Goal: Task Accomplishment & Management: Manage account settings

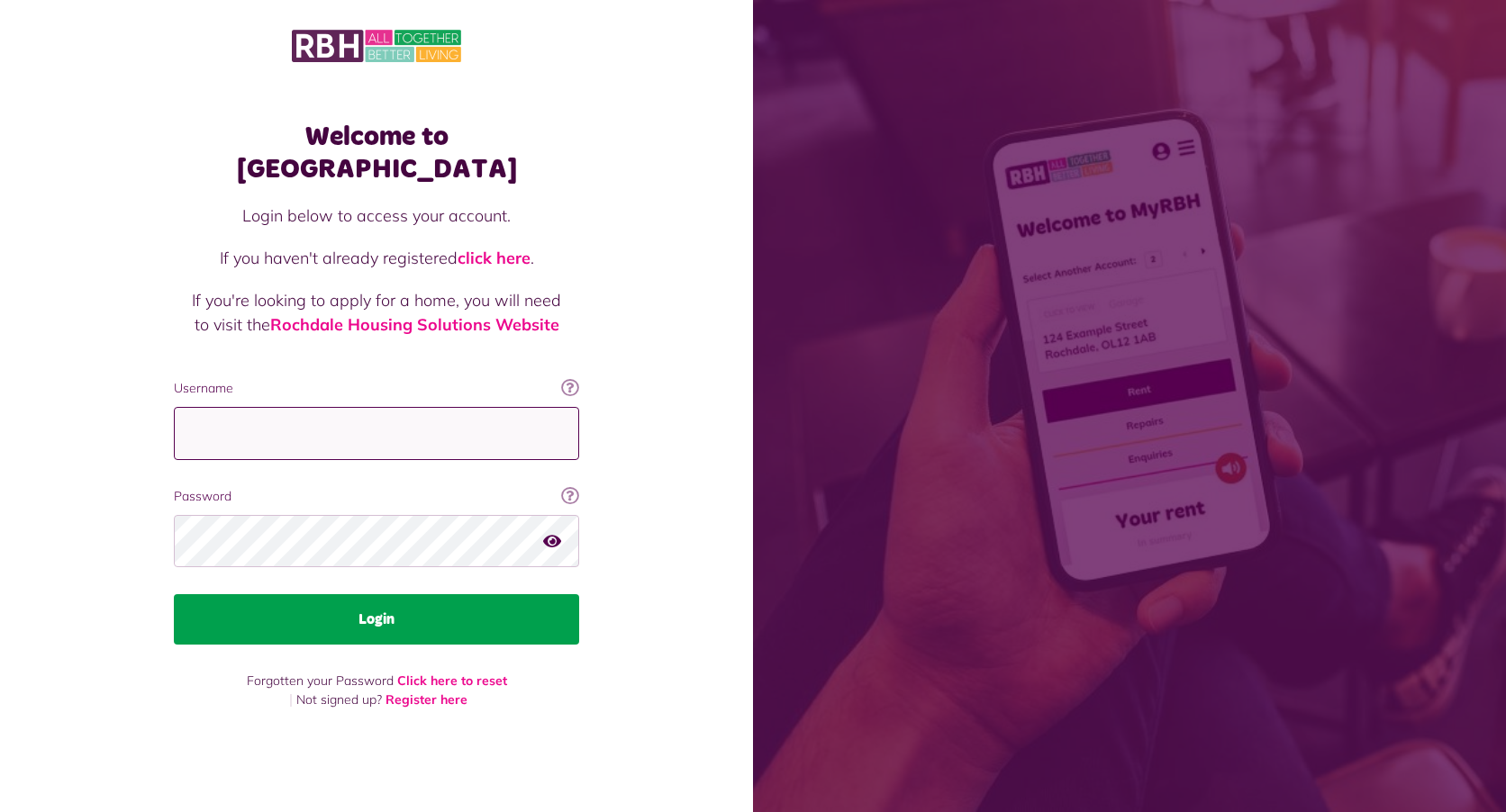
type input "**********"
click at [335, 607] on button "Login" at bounding box center [376, 618] width 405 height 50
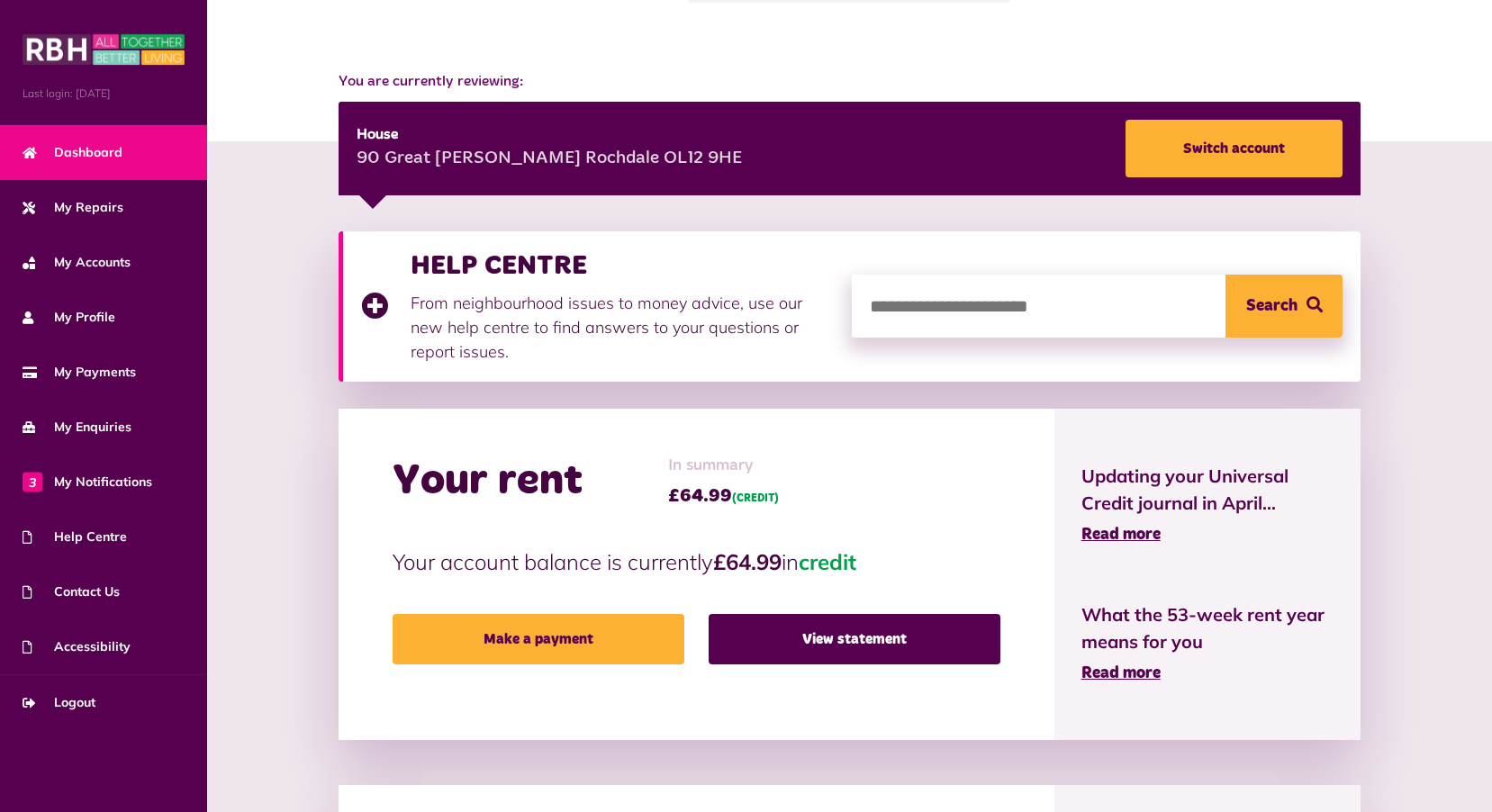
scroll to position [180, 0]
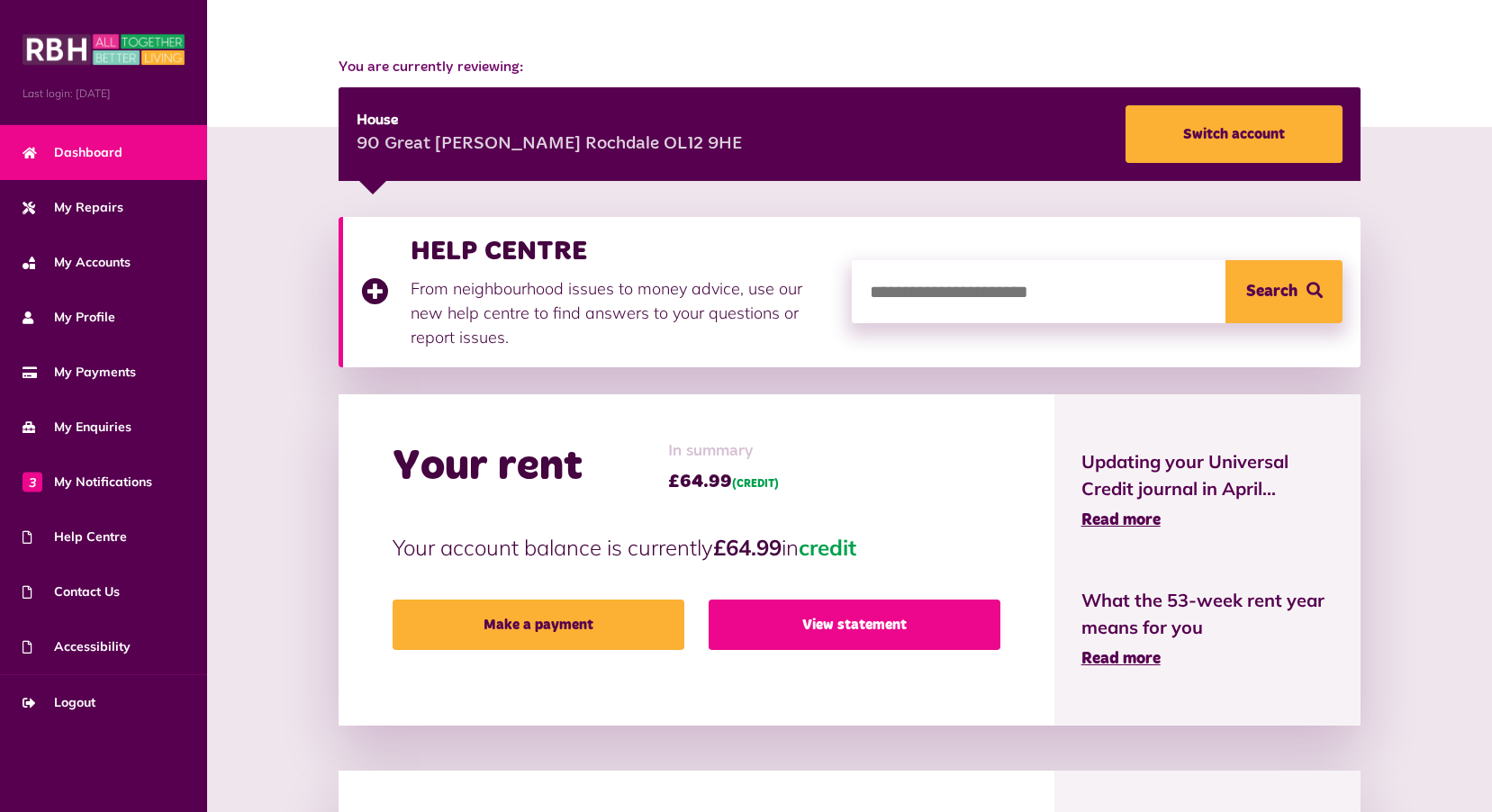
click at [813, 623] on link "View statement" at bounding box center [855, 624] width 292 height 50
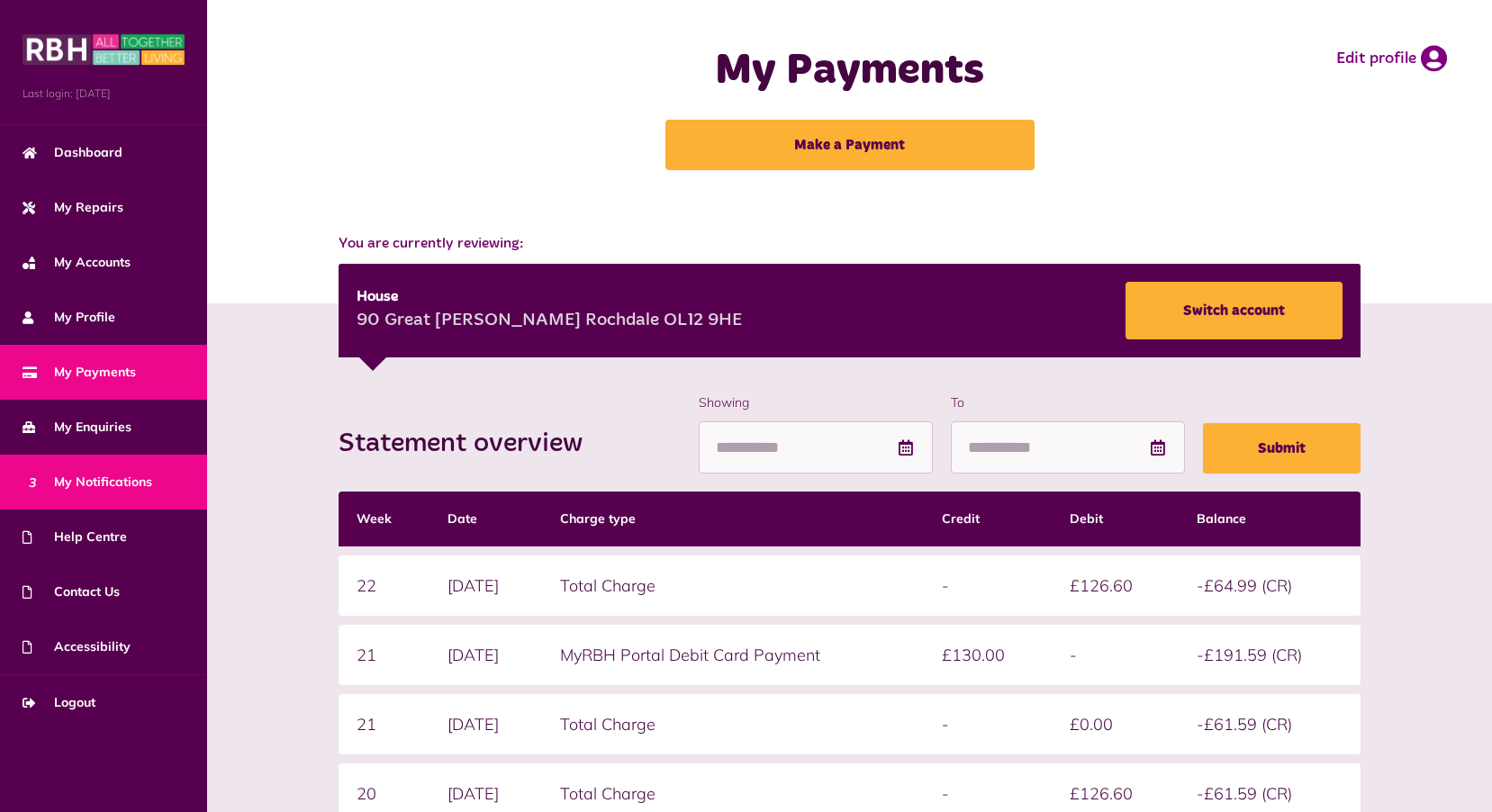
click at [94, 481] on span "3 My Notifications" at bounding box center [87, 482] width 129 height 19
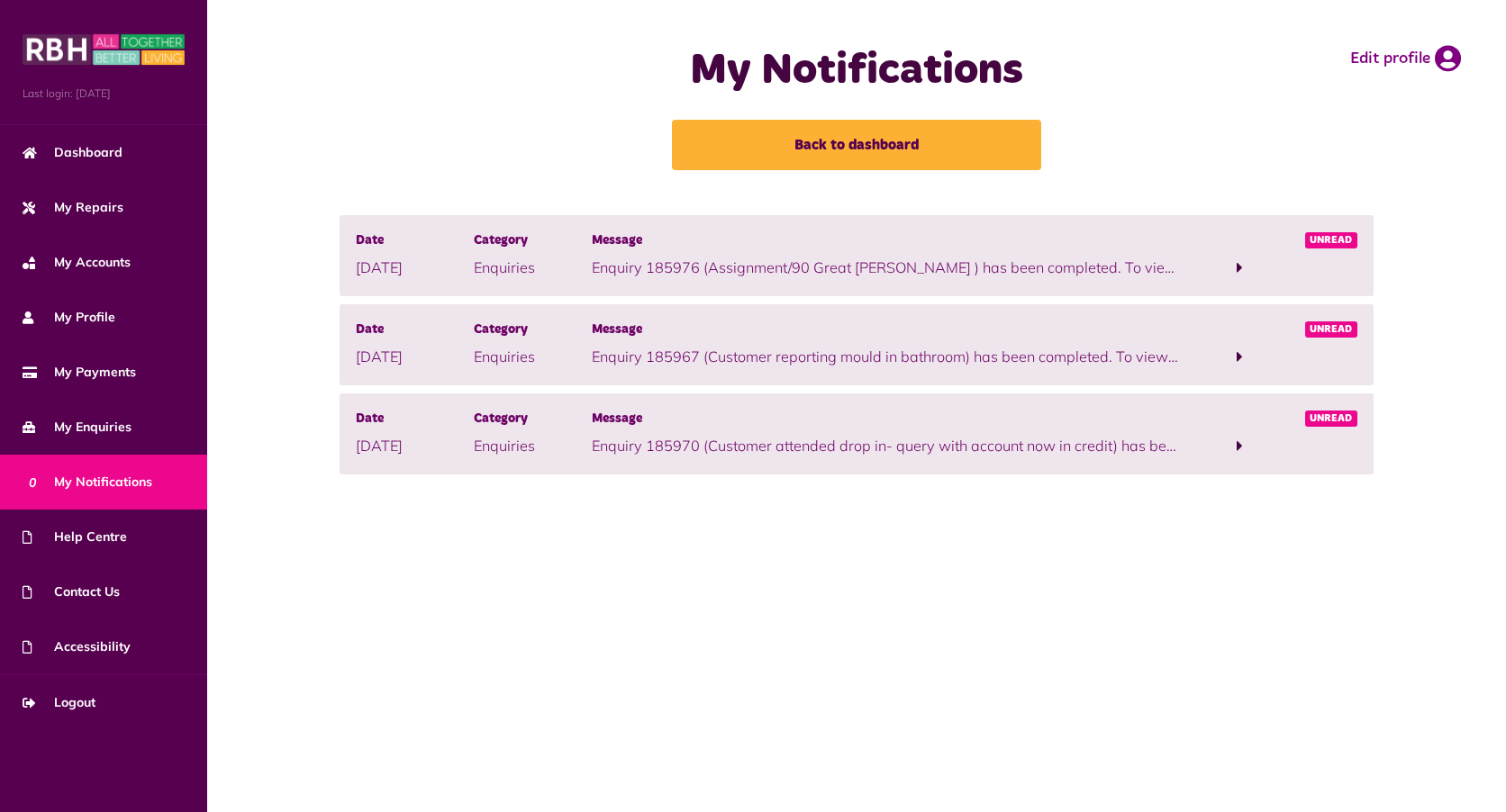
click at [1244, 446] on span at bounding box center [1239, 447] width 118 height 25
